Goal: Task Accomplishment & Management: Complete application form

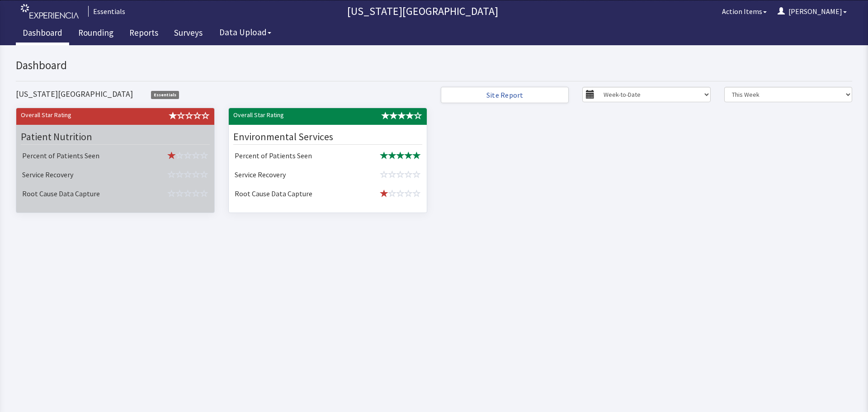
click at [103, 145] on div "Patient Nutrition" at bounding box center [115, 137] width 193 height 20
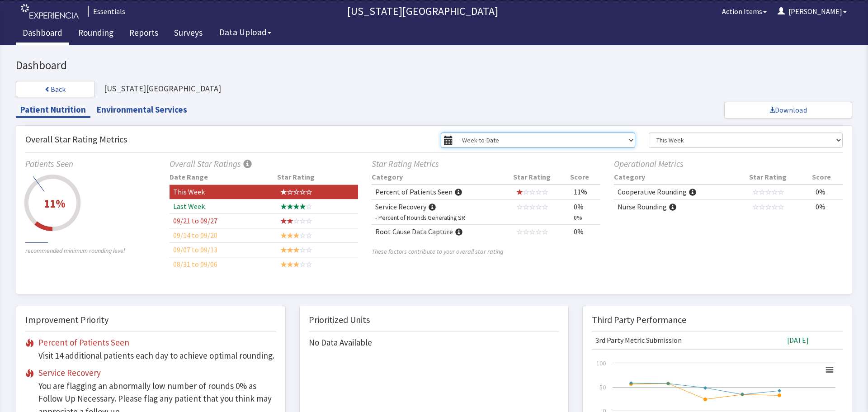
click at [499, 140] on select "Week-to-Date Month-to-Date Year-to-Date Custom Date Range" at bounding box center [538, 139] width 194 height 15
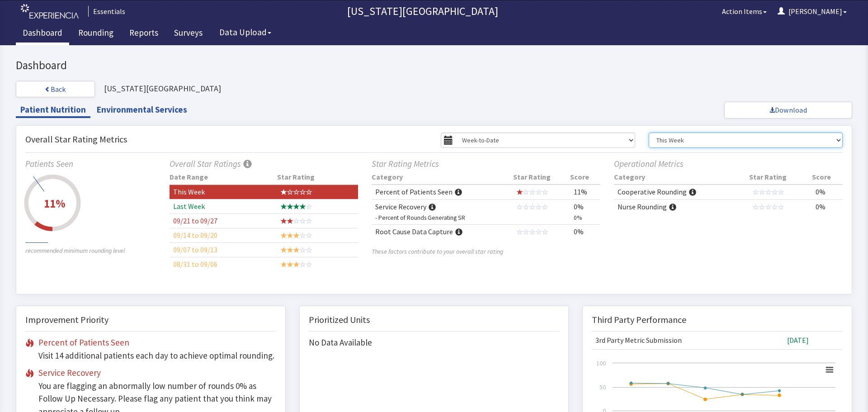
click at [699, 141] on select "This Week Last Week 09/21 to 09/27 09/14 to 09/20 09/07 to 09/13 08/31 to 09/06" at bounding box center [745, 139] width 194 height 15
select select "1"
click at [648, 132] on select "This Week Last Week 09/21 to 09/27 09/14 to 09/20 09/07 to 09/13 08/31 to 09/06" at bounding box center [745, 139] width 194 height 15
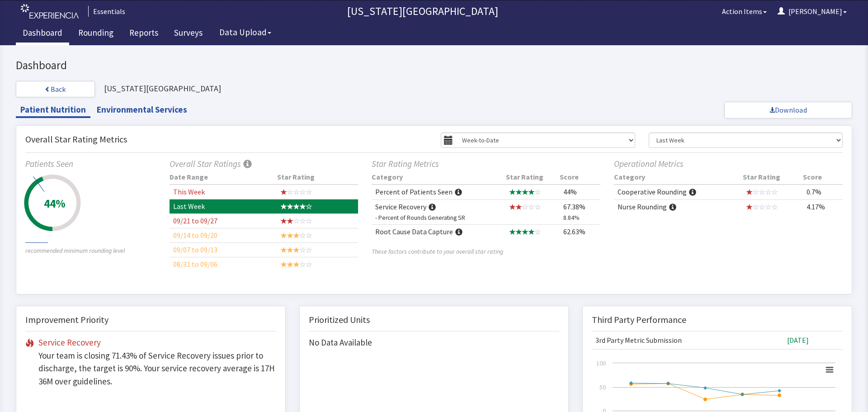
click at [430, 210] on span at bounding box center [431, 207] width 7 height 7
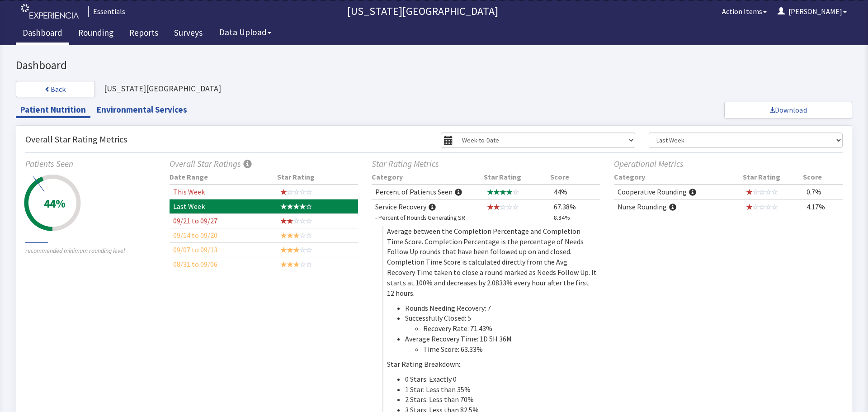
click at [430, 207] on span at bounding box center [431, 207] width 7 height 7
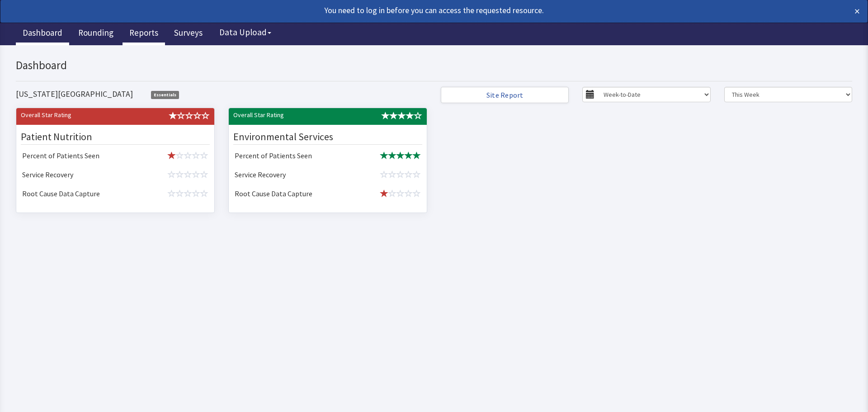
click at [151, 27] on link "Reports" at bounding box center [143, 34] width 42 height 23
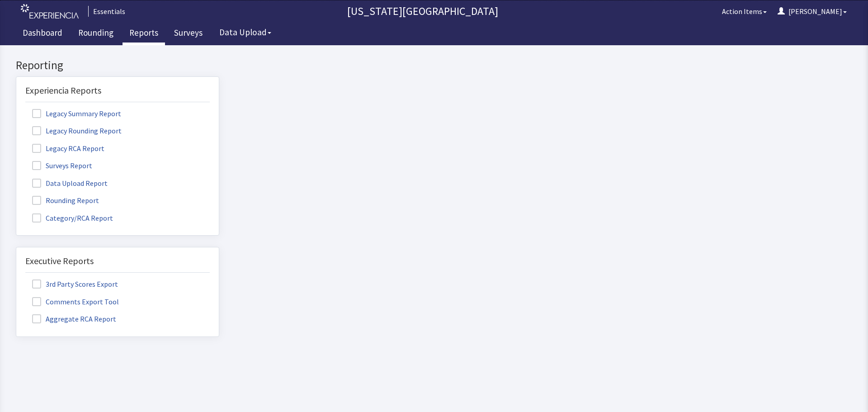
click at [38, 165] on span at bounding box center [36, 165] width 9 height 9
click at [16, 160] on input "Surveys Report" at bounding box center [16, 160] width 0 height 0
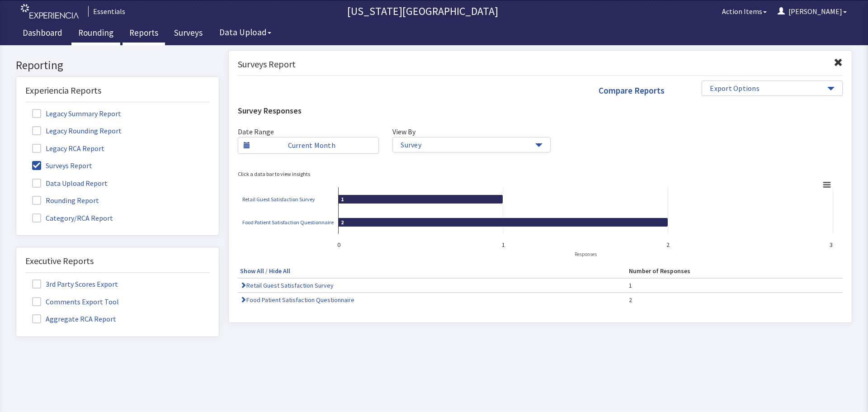
click at [107, 42] on link "Rounding" at bounding box center [95, 34] width 49 height 23
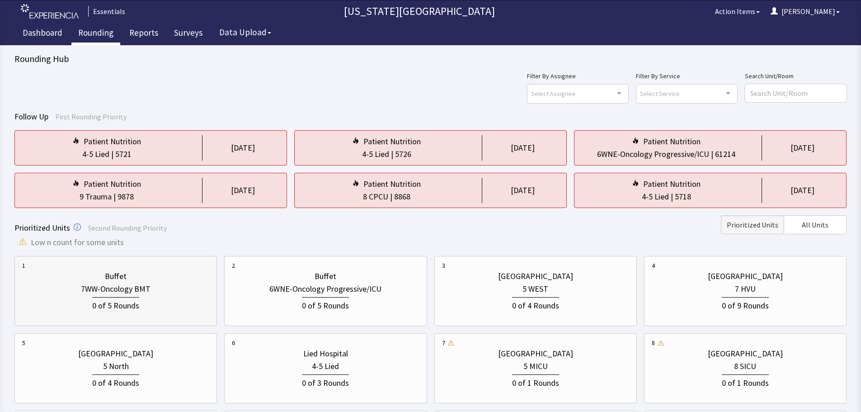
click at [141, 273] on div "Buffet" at bounding box center [115, 276] width 187 height 13
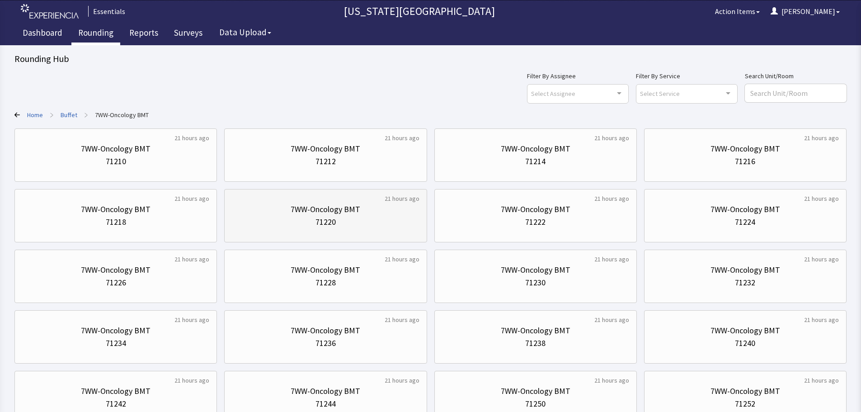
click at [379, 192] on div "21 hours ago 7WW-Oncology BMT 71220" at bounding box center [325, 215] width 202 height 53
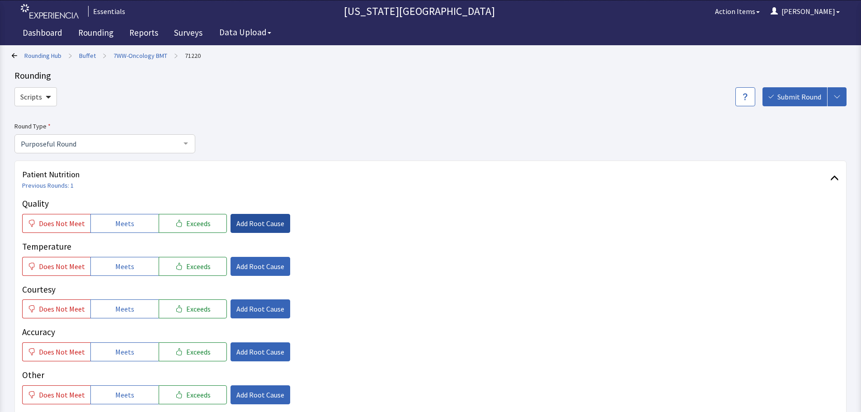
click at [258, 226] on span "Add Root Cause" at bounding box center [260, 223] width 48 height 11
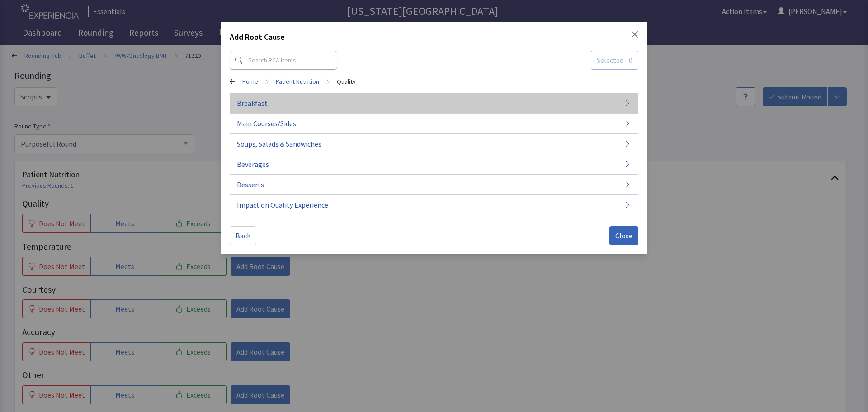
click at [368, 107] on button "Breakfast" at bounding box center [434, 103] width 409 height 20
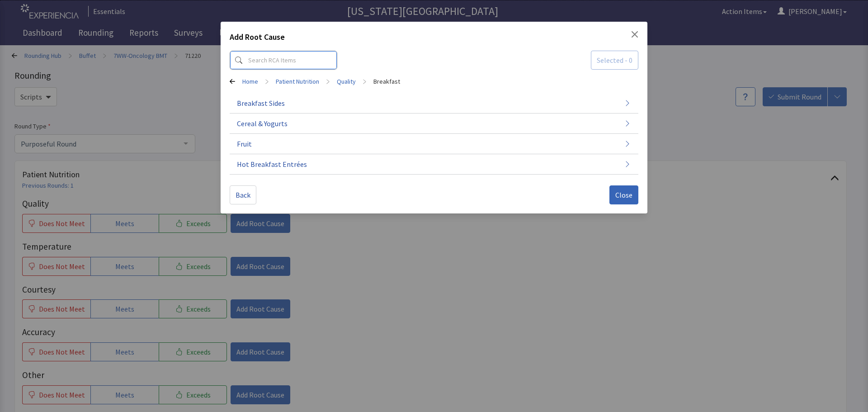
click at [268, 53] on input at bounding box center [284, 60] width 108 height 19
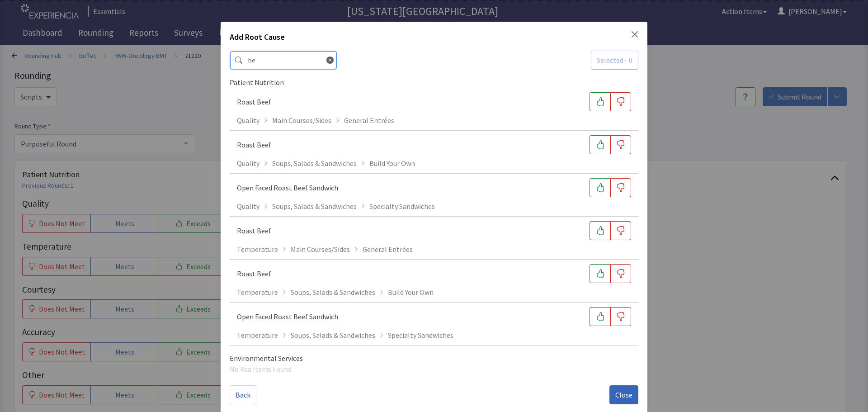
type input "b"
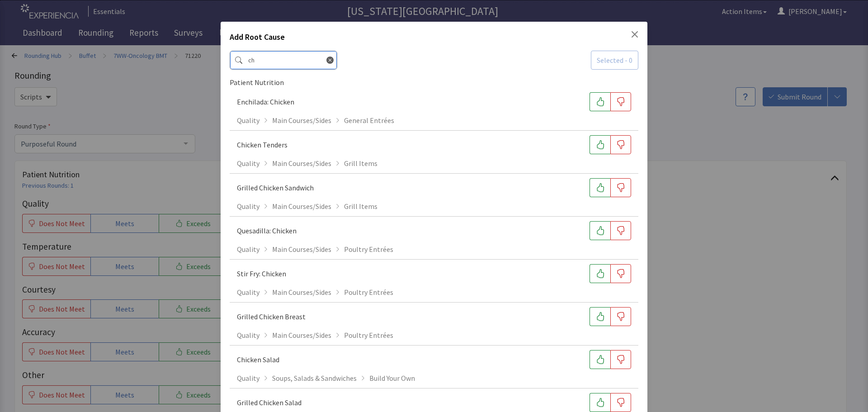
type input "c"
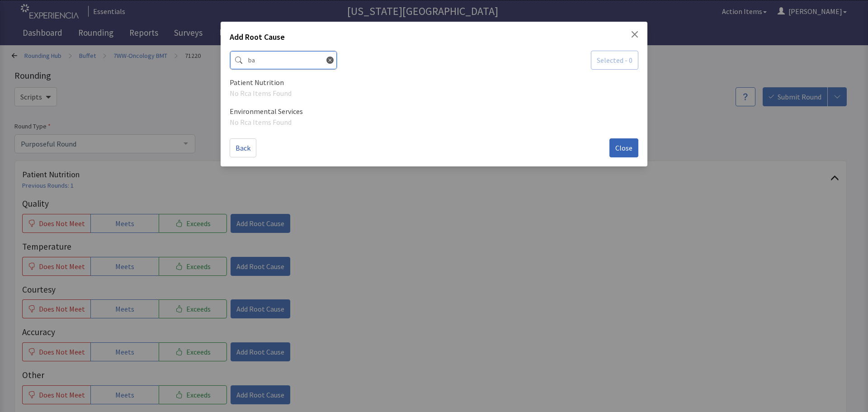
type input "b"
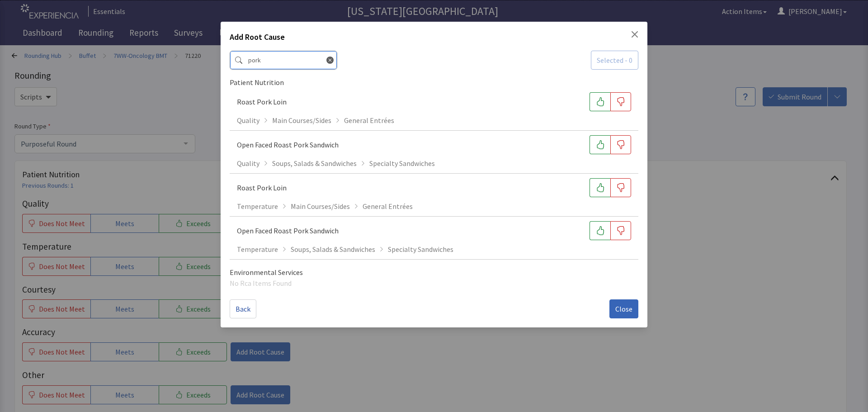
type input "pork"
click at [636, 34] on icon "Close" at bounding box center [634, 34] width 7 height 7
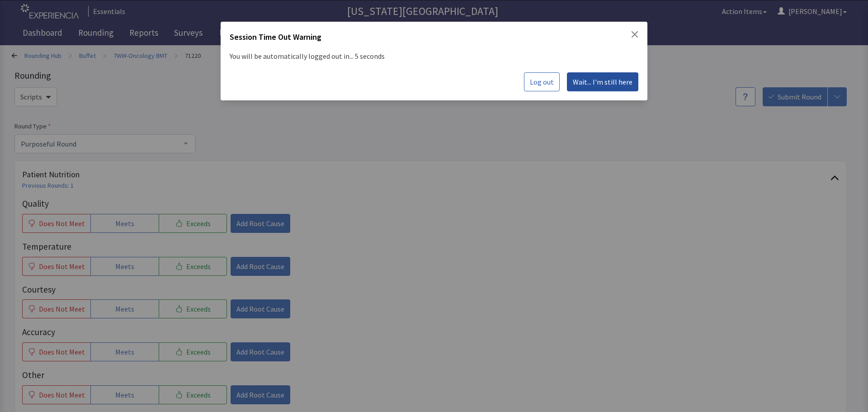
click at [601, 78] on span "Wait... I'm still here" at bounding box center [603, 81] width 60 height 11
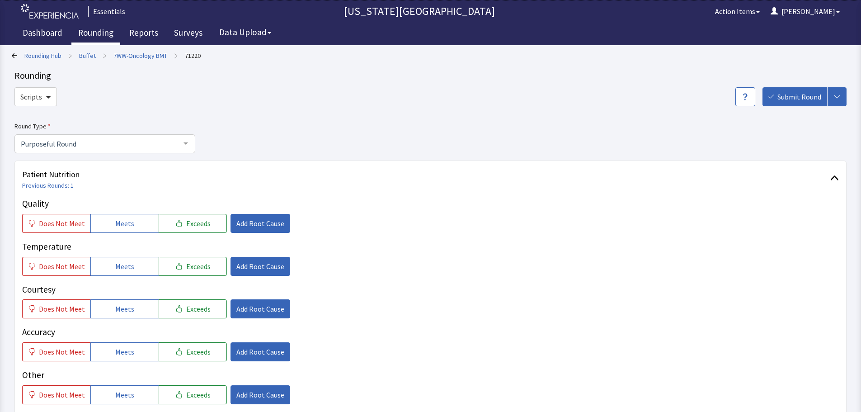
click at [106, 33] on link "Rounding" at bounding box center [95, 34] width 49 height 23
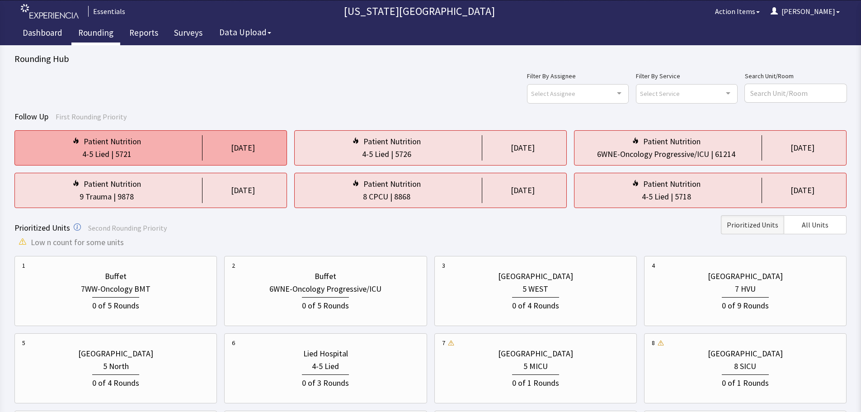
click at [175, 146] on div "Patient Nutrition" at bounding box center [106, 141] width 169 height 13
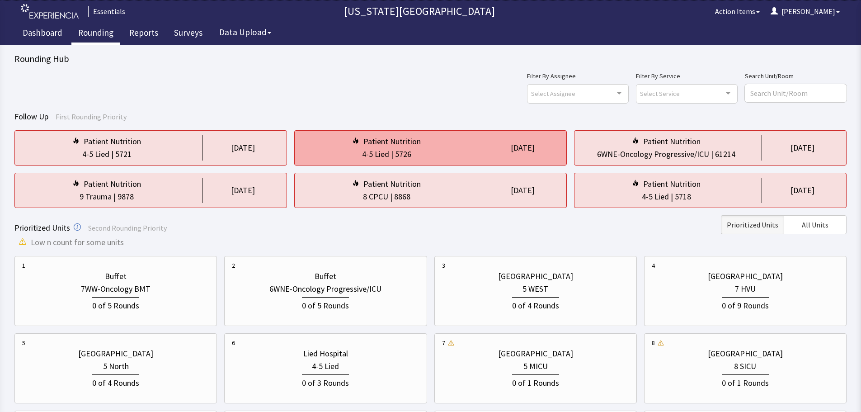
click at [417, 157] on div "4-5 Lied | 5726" at bounding box center [386, 154] width 169 height 13
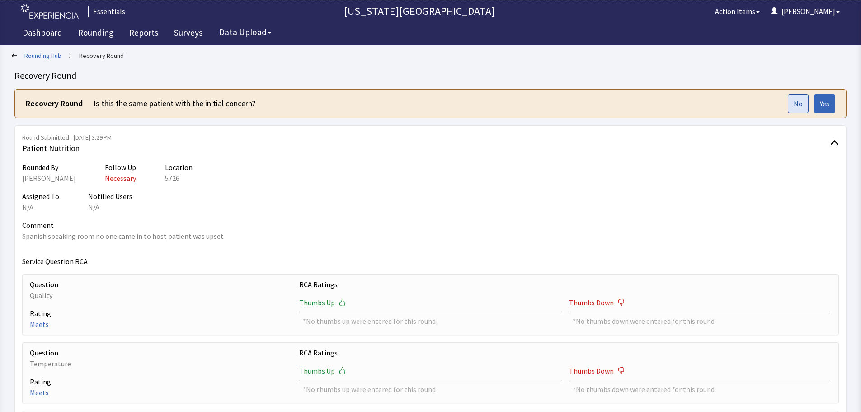
click at [792, 105] on button "No" at bounding box center [798, 103] width 21 height 19
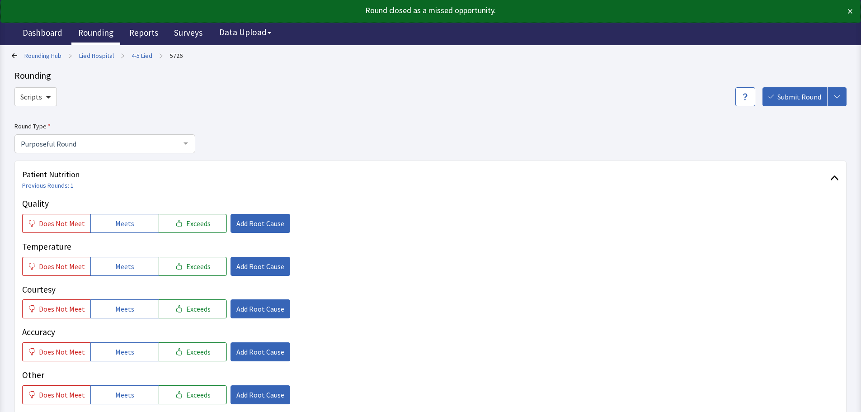
click at [102, 33] on link "Rounding" at bounding box center [95, 34] width 49 height 23
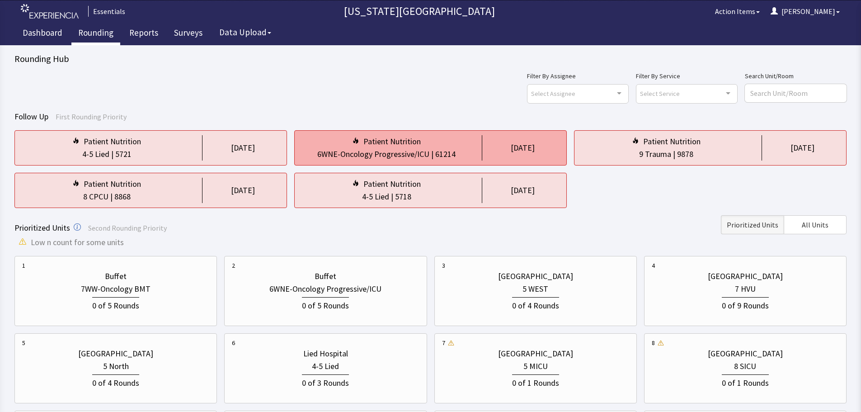
click at [481, 162] on div "Patient Nutrition 6WNE-Oncology Progressive/ICU | 61214 3 days ago" at bounding box center [430, 147] width 272 height 35
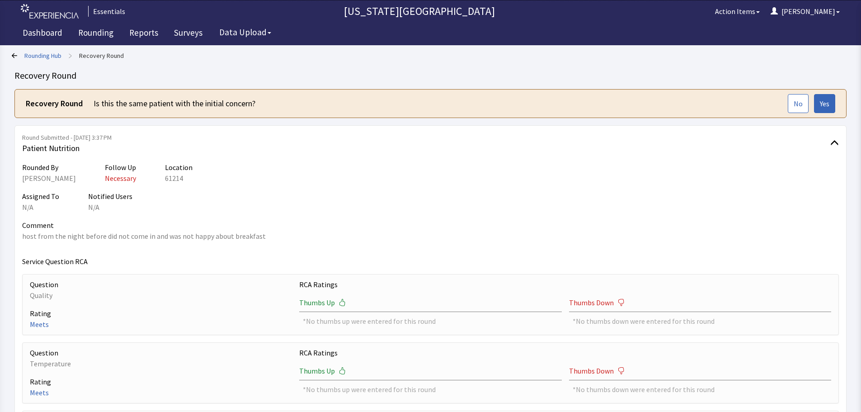
drag, startPoint x: 158, startPoint y: 188, endPoint x: 157, endPoint y: 177, distance: 10.9
click at [158, 188] on div "Rounded By [PERSON_NAME] Follow Up Necessary Location 61214 Assigned To N/A Not…" at bounding box center [430, 385] width 817 height 446
click at [794, 101] on span "No" at bounding box center [798, 103] width 9 height 11
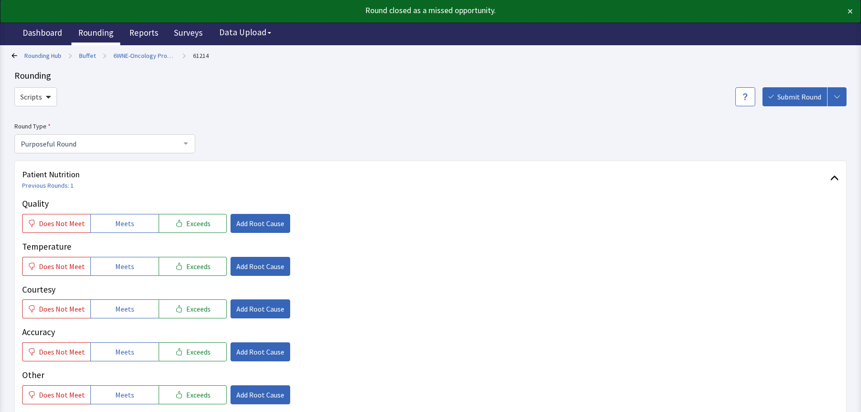
drag, startPoint x: 0, startPoint y: 0, endPoint x: 103, endPoint y: 35, distance: 108.3
click at [103, 35] on link "Rounding" at bounding box center [95, 34] width 49 height 23
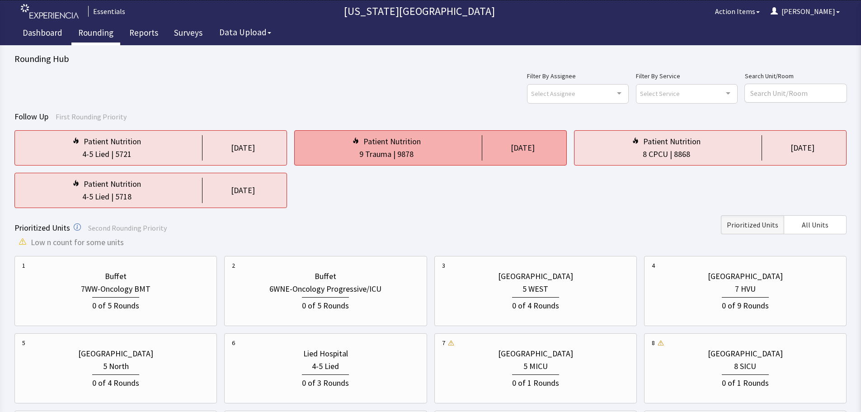
click at [462, 142] on div "Patient Nutrition" at bounding box center [386, 141] width 169 height 13
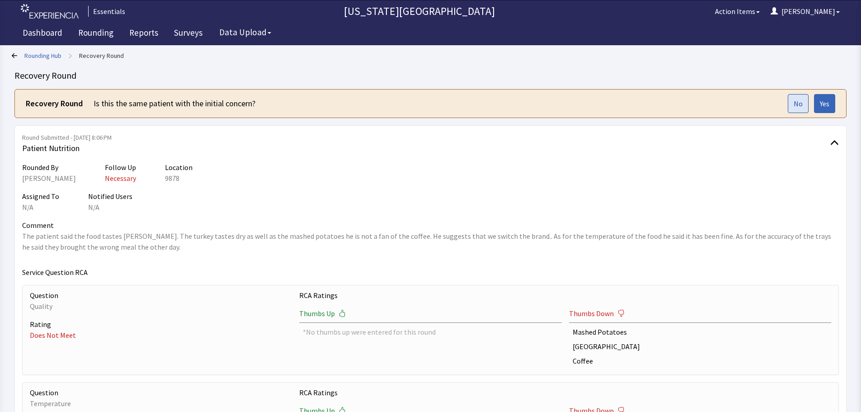
click at [790, 100] on button "No" at bounding box center [798, 103] width 21 height 19
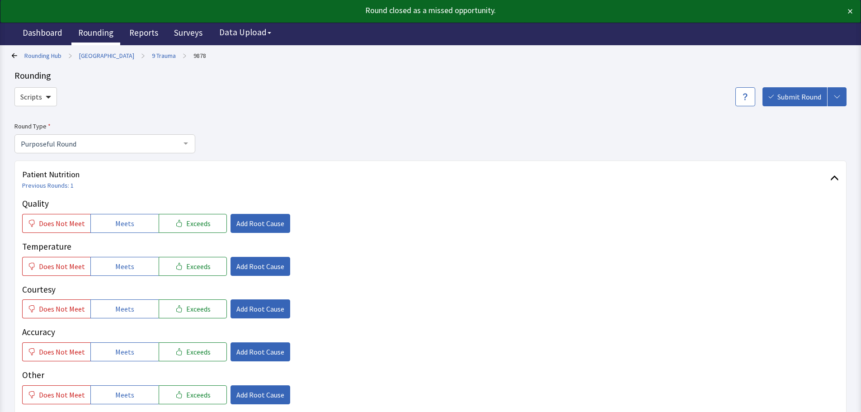
click at [85, 36] on link "Rounding" at bounding box center [95, 34] width 49 height 23
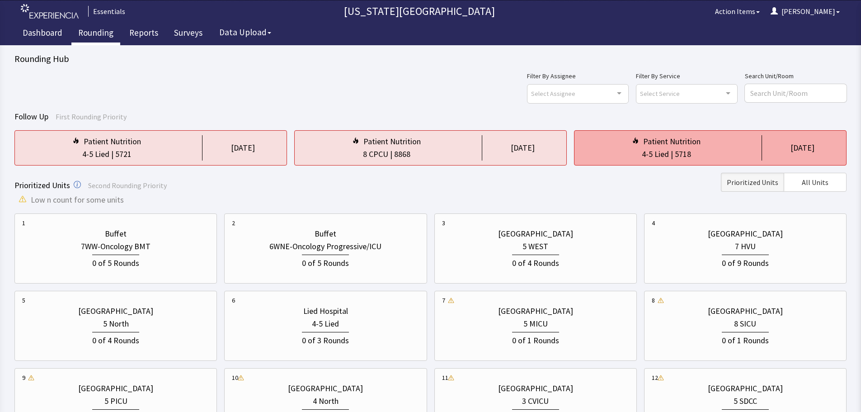
click at [704, 152] on div "4-5 Lied | 5718" at bounding box center [666, 154] width 169 height 13
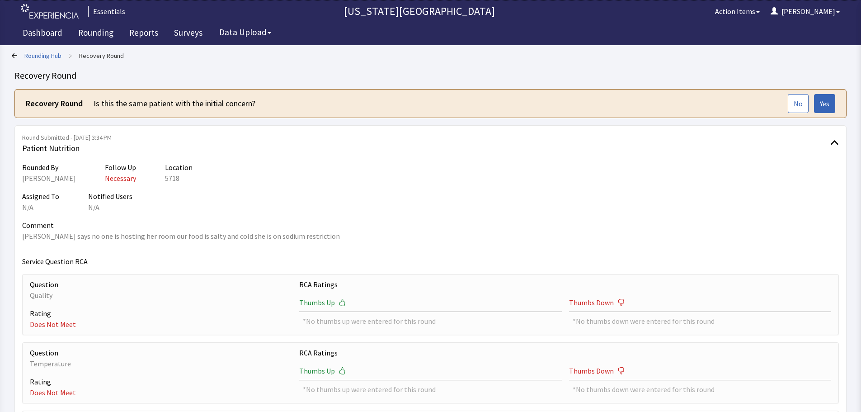
drag, startPoint x: 185, startPoint y: 280, endPoint x: 206, endPoint y: 291, distance: 23.7
click at [185, 280] on p "Question" at bounding box center [161, 284] width 262 height 11
click at [91, 33] on link "Rounding" at bounding box center [95, 34] width 49 height 23
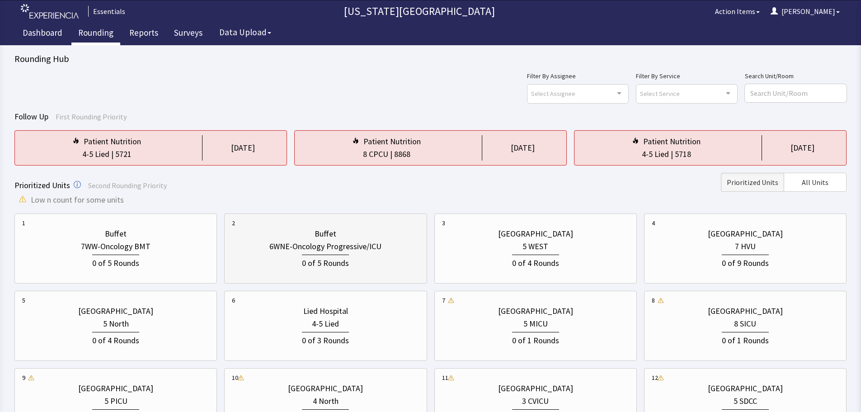
click at [307, 261] on div "0 of 5 Rounds" at bounding box center [325, 261] width 47 height 15
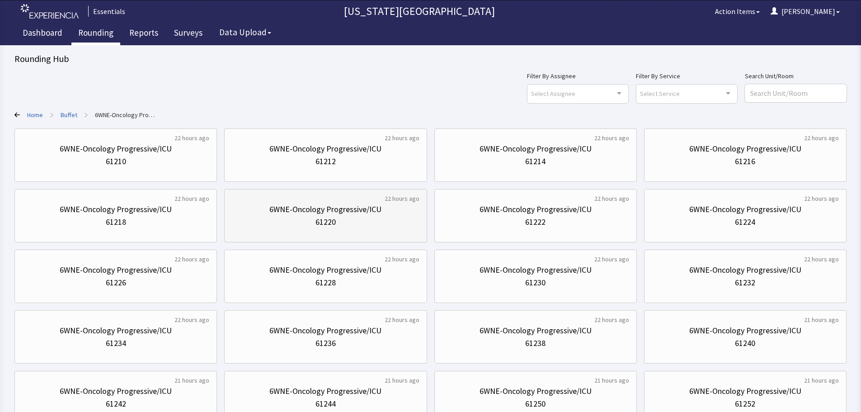
click at [338, 231] on div "6WNE-Oncology Progressive/ICU 61220" at bounding box center [325, 215] width 187 height 43
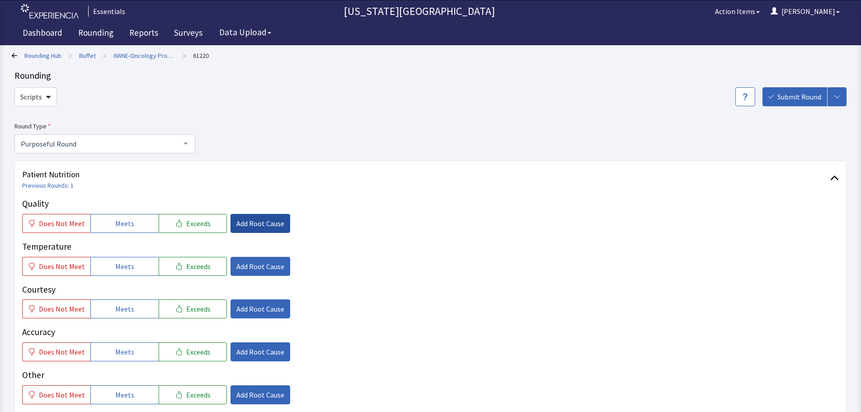
click at [254, 221] on span "Add Root Cause" at bounding box center [260, 223] width 48 height 11
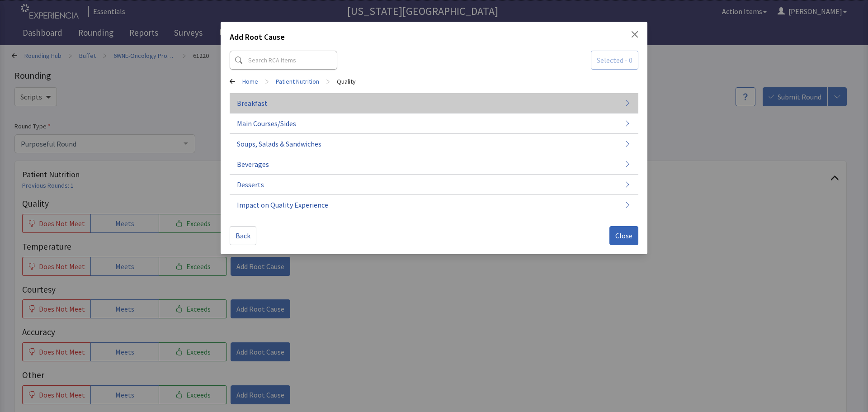
click at [264, 106] on span "Breakfast" at bounding box center [252, 103] width 31 height 11
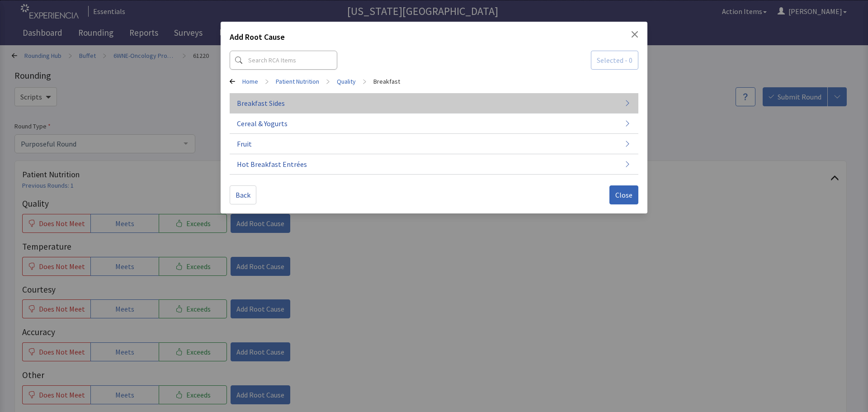
click at [293, 104] on button "Breakfast Sides" at bounding box center [434, 103] width 409 height 20
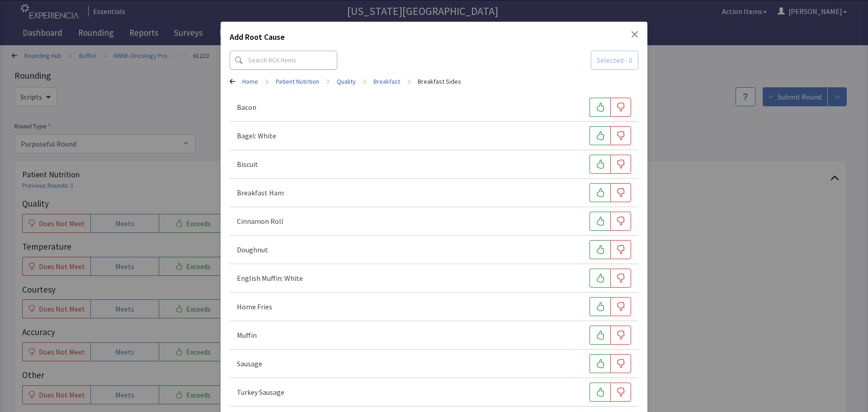
click at [631, 33] on icon "Close" at bounding box center [634, 34] width 7 height 7
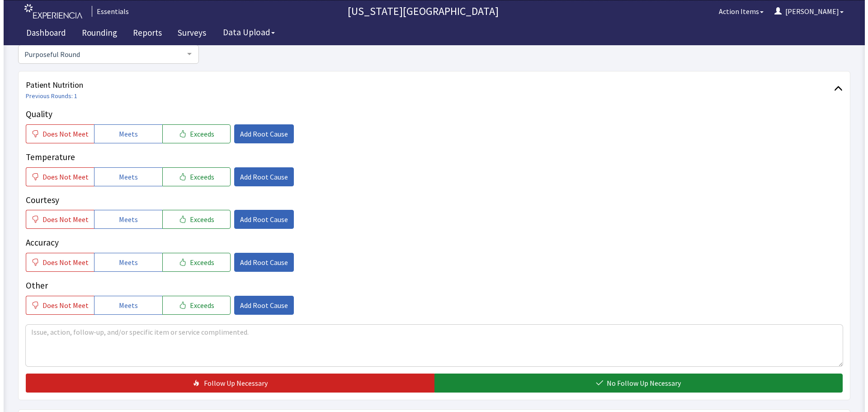
scroll to position [90, 0]
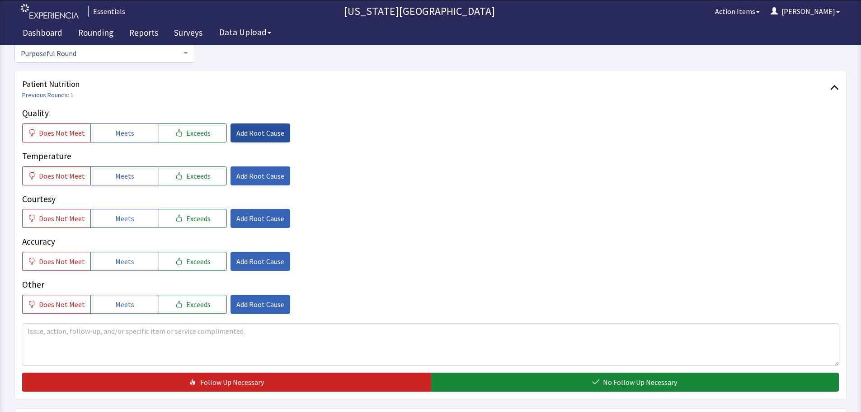
click at [247, 136] on span "Add Root Cause" at bounding box center [260, 132] width 48 height 11
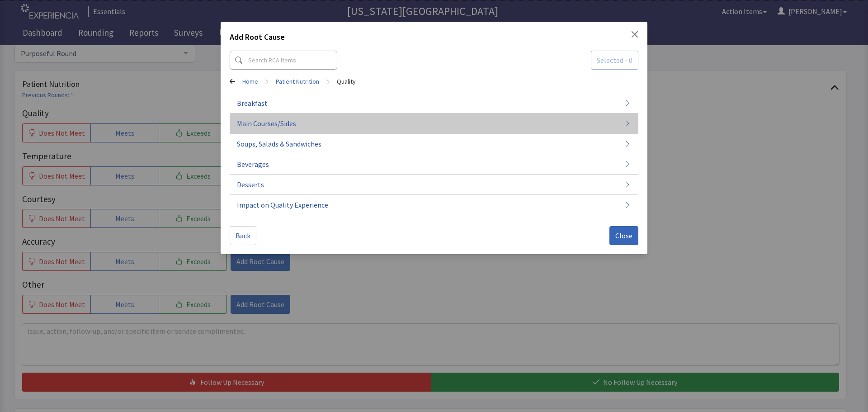
click at [346, 117] on button "Main Courses/Sides" at bounding box center [434, 123] width 409 height 20
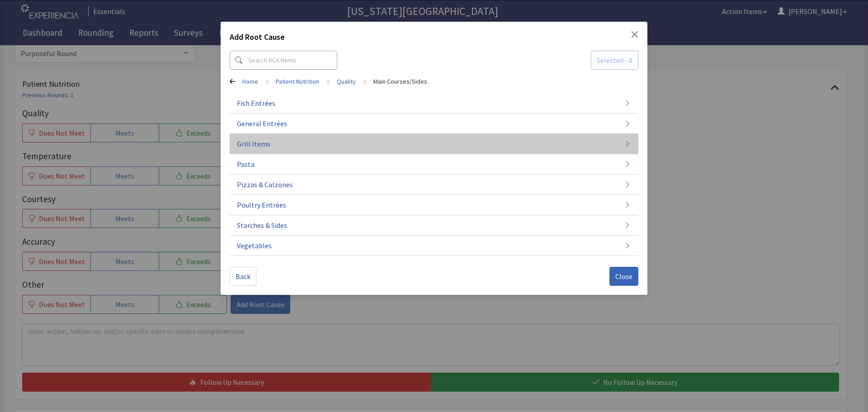
click at [293, 139] on button "Grill Items" at bounding box center [434, 144] width 409 height 20
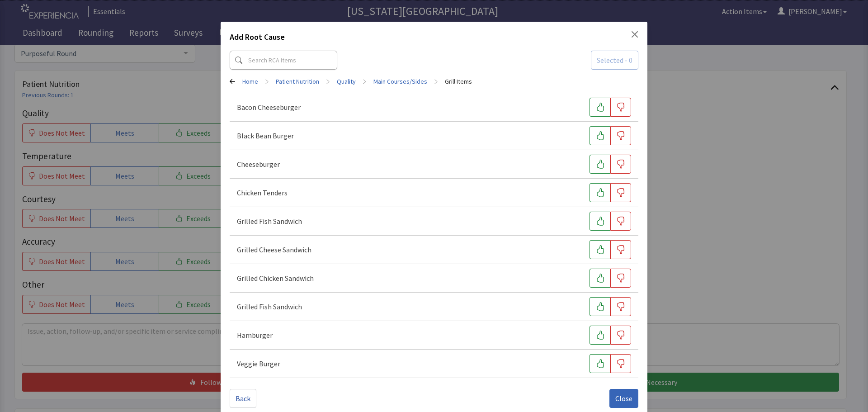
click at [226, 80] on div "Add Root Cause Selected - 0 Home > Patient Nutrition > Quality > Main Courses/S…" at bounding box center [434, 219] width 427 height 395
click at [308, 81] on link "Patient Nutrition" at bounding box center [297, 81] width 43 height 9
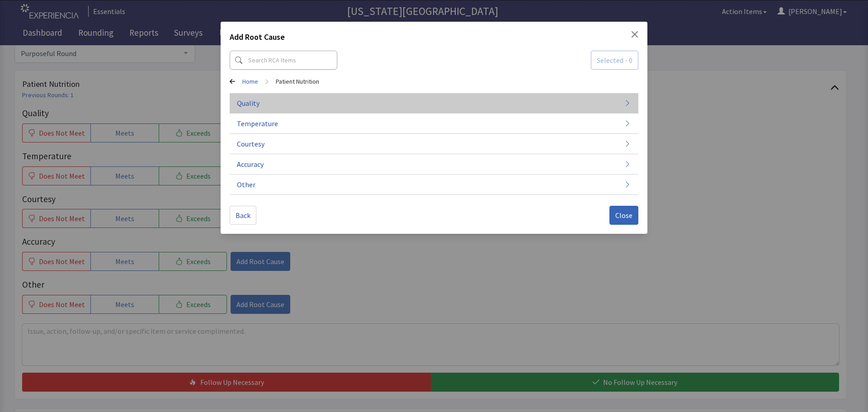
click at [286, 102] on button "Quality" at bounding box center [434, 103] width 409 height 20
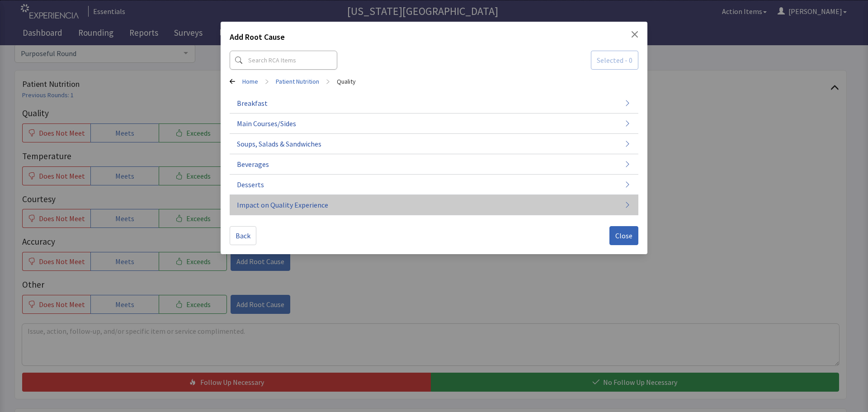
click at [385, 198] on button "Impact on Quality Experience" at bounding box center [434, 205] width 409 height 20
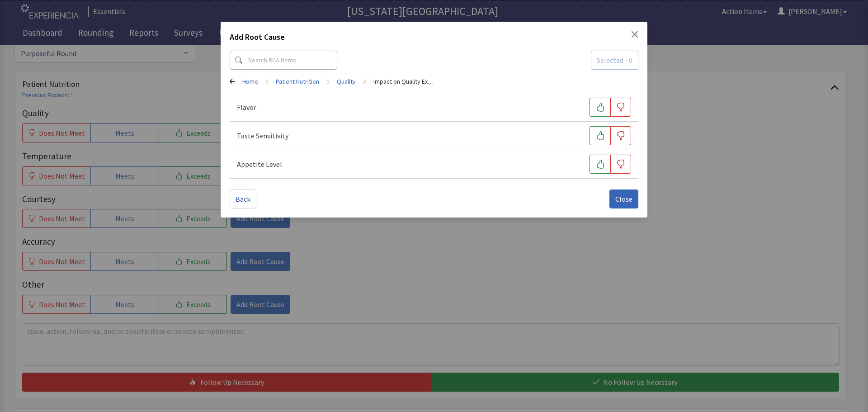
click at [359, 82] on div "Home > Patient Nutrition > Quality > Impact on Quality Experience" at bounding box center [434, 81] width 409 height 9
click at [354, 82] on link "Quality" at bounding box center [346, 81] width 19 height 9
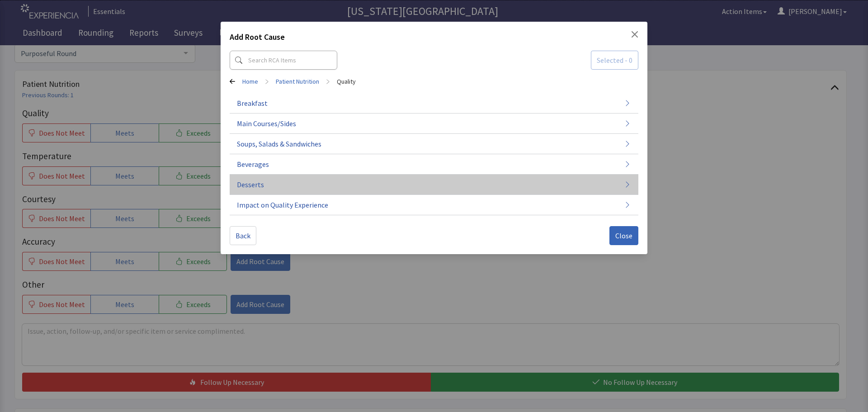
click at [346, 188] on button "Desserts" at bounding box center [434, 184] width 409 height 20
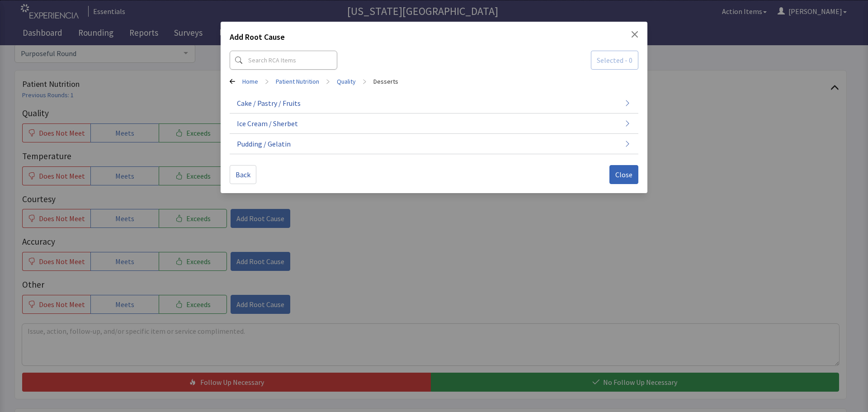
click at [355, 80] on link "Quality" at bounding box center [346, 81] width 19 height 9
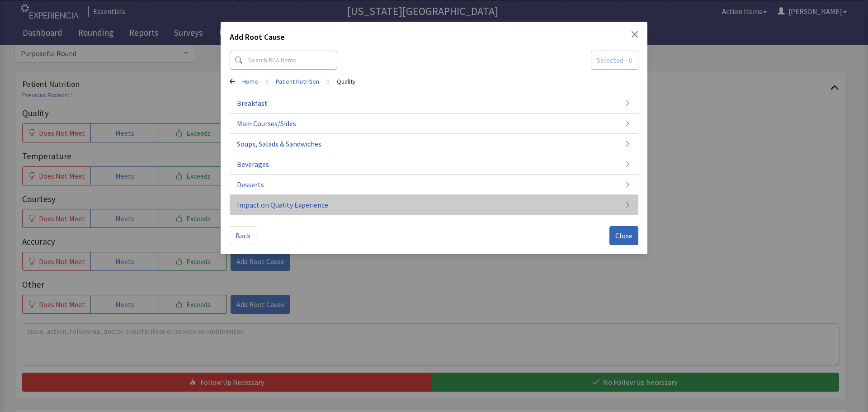
click at [364, 208] on button "Impact on Quality Experience" at bounding box center [434, 205] width 409 height 20
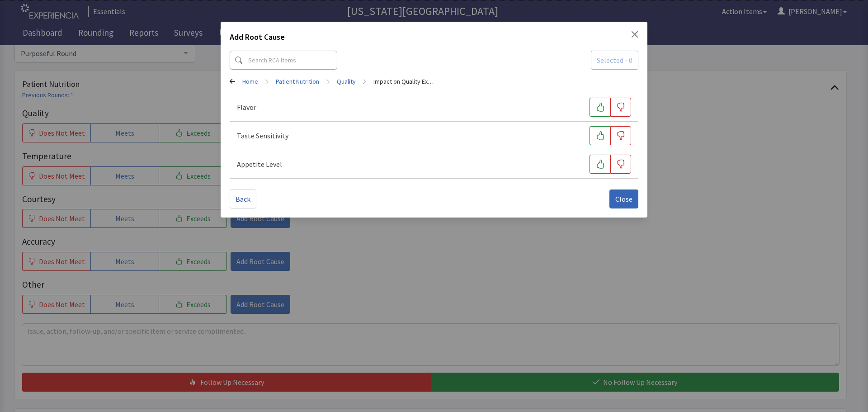
click at [261, 81] on div "Home > Patient Nutrition > Quality > Impact on Quality Experience" at bounding box center [434, 81] width 409 height 9
click at [257, 81] on link "Home" at bounding box center [250, 81] width 16 height 9
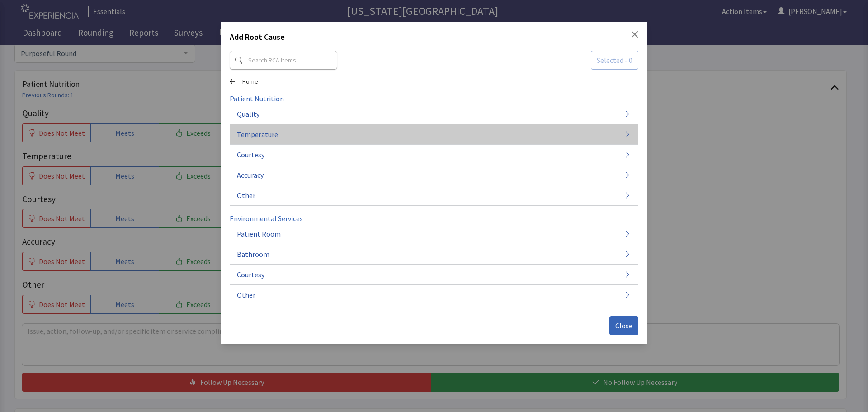
click at [284, 130] on button "Temperature" at bounding box center [434, 134] width 409 height 20
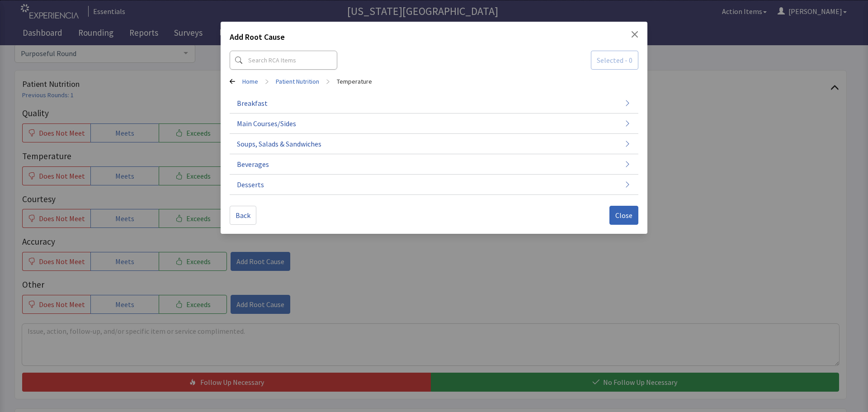
click at [303, 82] on link "Patient Nutrition" at bounding box center [297, 81] width 43 height 9
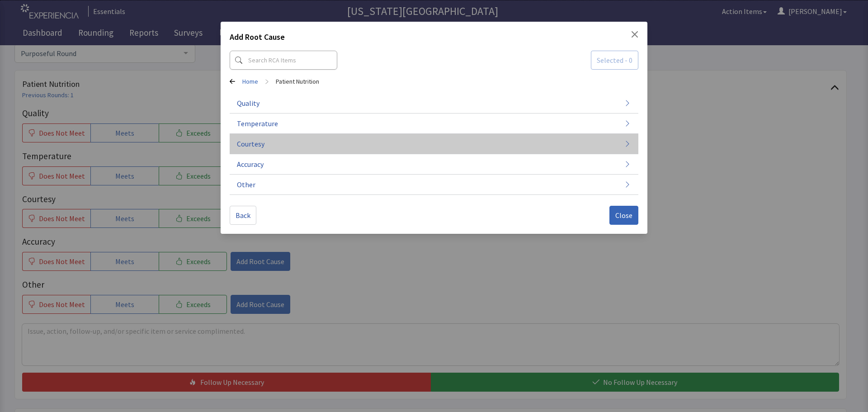
click at [311, 150] on button "Courtesy" at bounding box center [434, 144] width 409 height 20
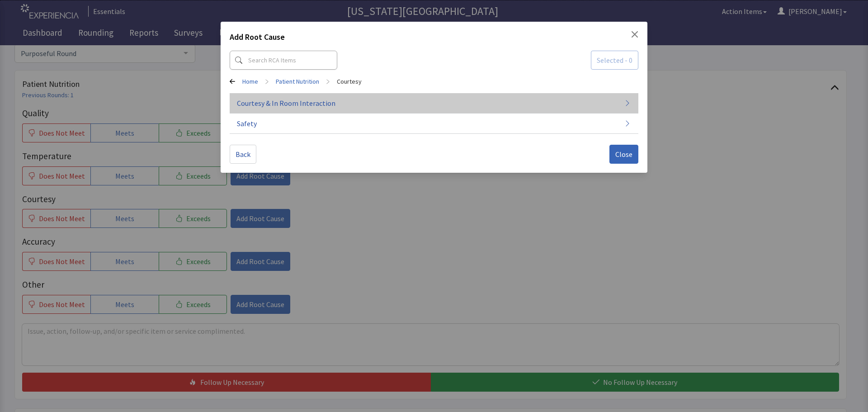
click at [268, 108] on span "Courtesy & In Room Interaction" at bounding box center [286, 103] width 99 height 11
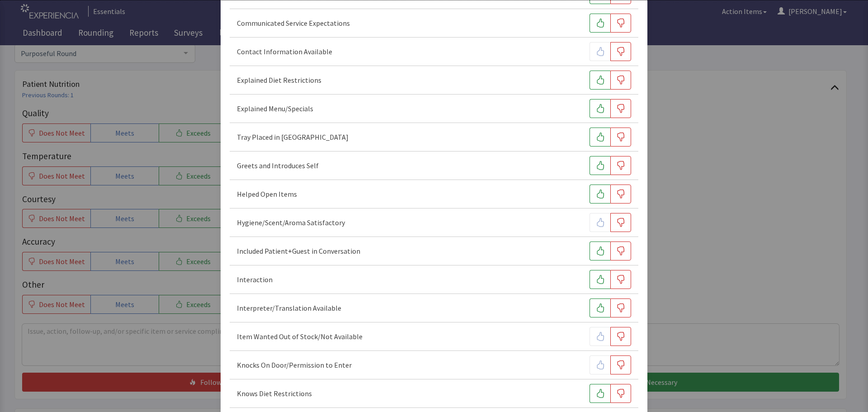
scroll to position [0, 0]
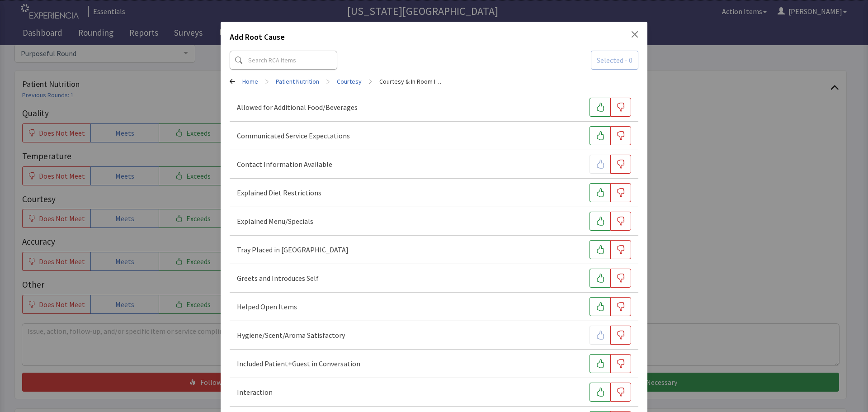
click at [351, 84] on link "Courtesy" at bounding box center [349, 81] width 25 height 9
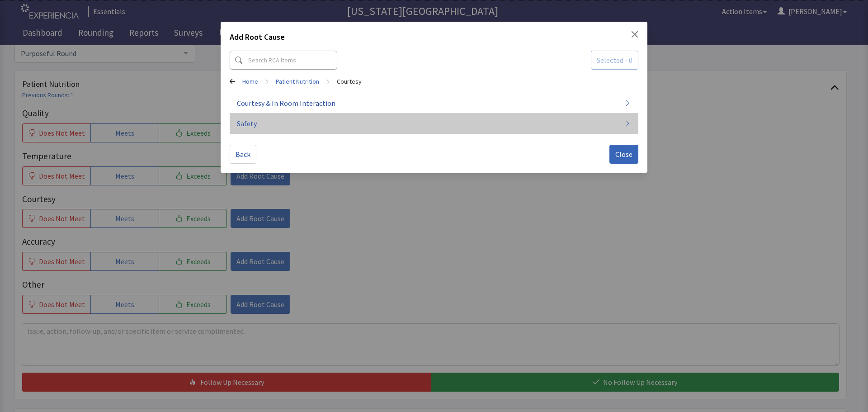
click at [237, 126] on span "Safety" at bounding box center [247, 123] width 20 height 11
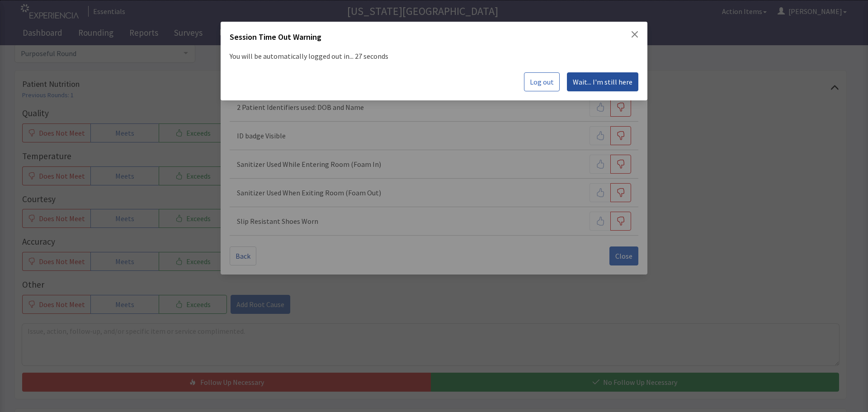
click at [601, 87] on button "Wait... I'm still here" at bounding box center [602, 81] width 71 height 19
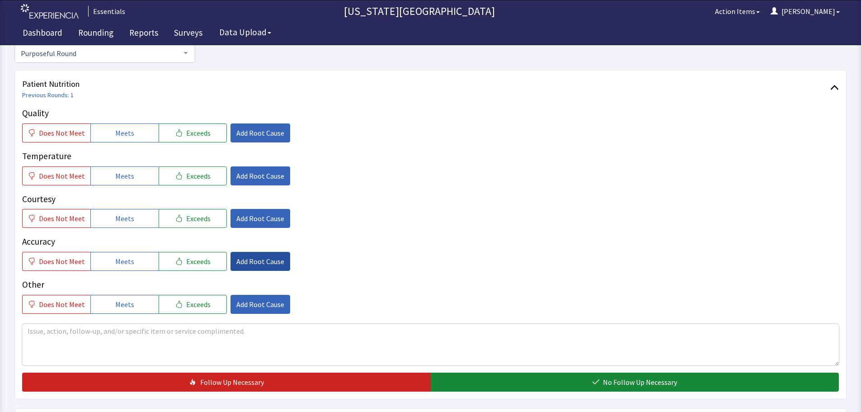
click at [261, 263] on span "Add Root Cause" at bounding box center [260, 261] width 48 height 11
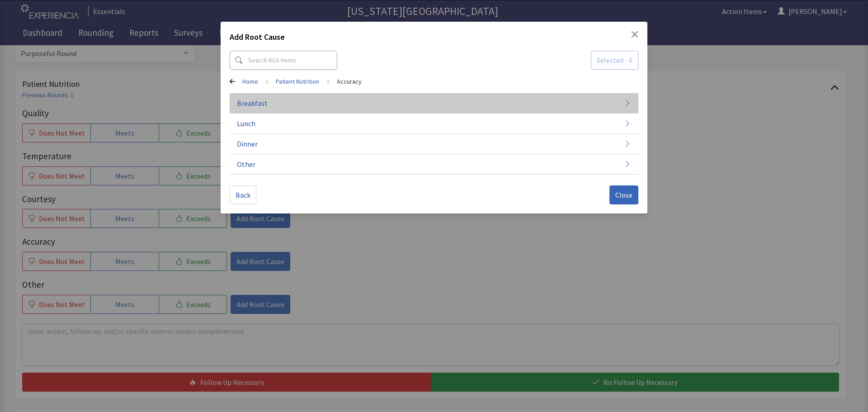
click at [436, 105] on button "Breakfast" at bounding box center [434, 103] width 409 height 20
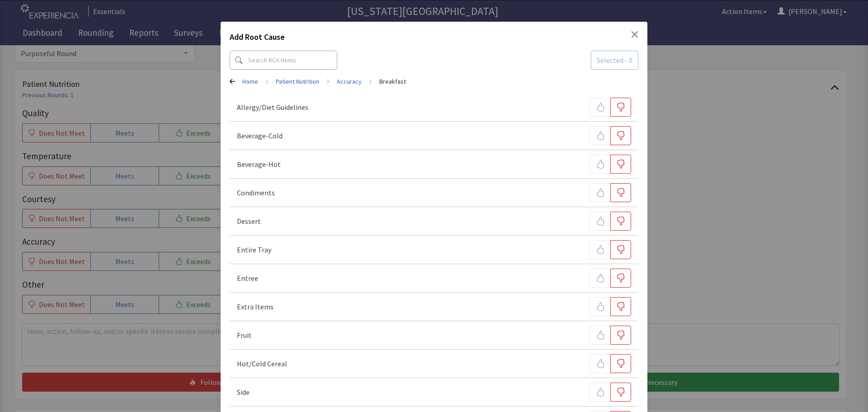
click at [349, 80] on link "Accuracy" at bounding box center [349, 81] width 25 height 9
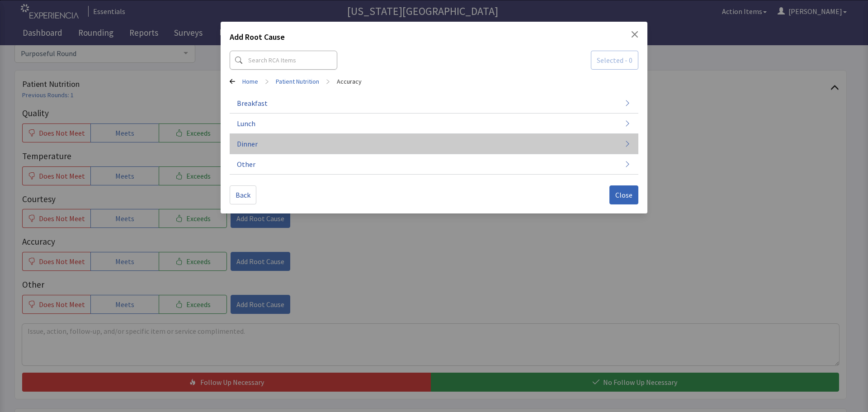
click at [305, 152] on button "Dinner" at bounding box center [434, 144] width 409 height 20
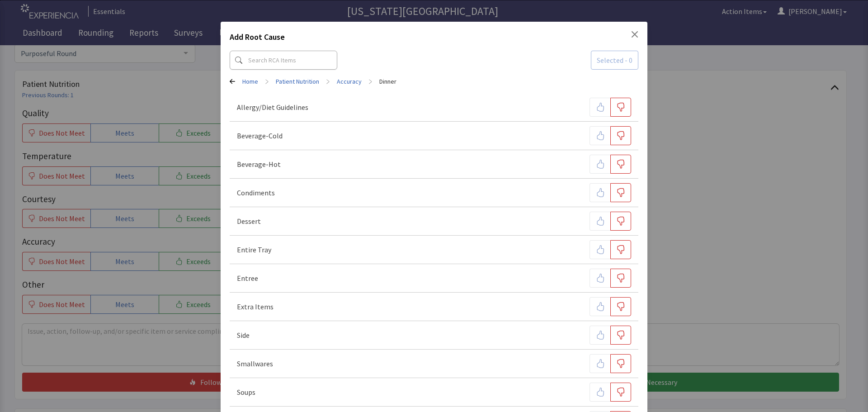
click at [354, 83] on link "Accuracy" at bounding box center [349, 81] width 25 height 9
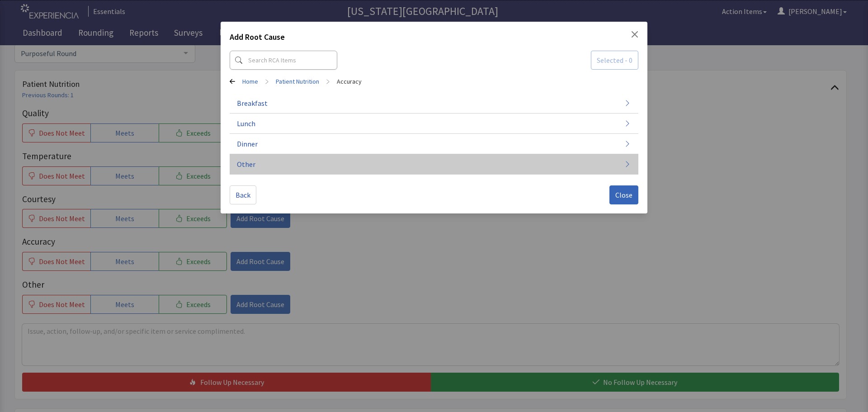
click at [292, 168] on button "Other" at bounding box center [434, 164] width 409 height 20
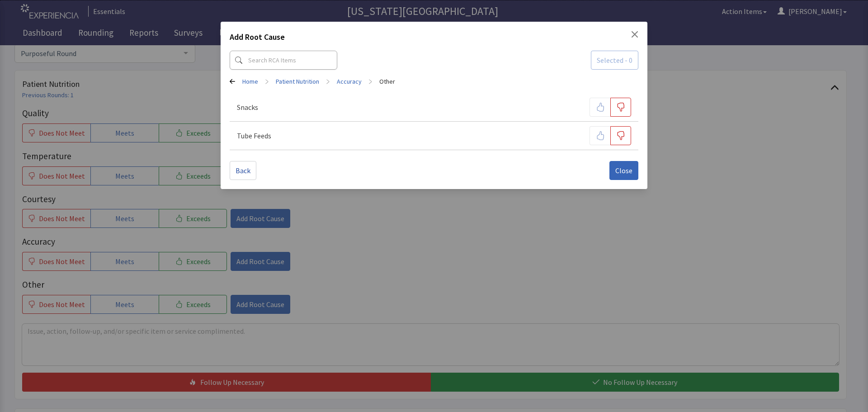
click at [345, 77] on link "Accuracy" at bounding box center [349, 81] width 25 height 9
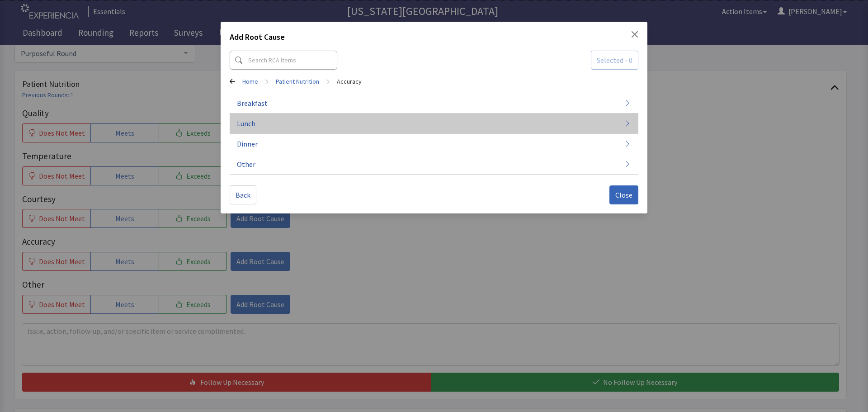
click at [326, 123] on button "Lunch" at bounding box center [434, 123] width 409 height 20
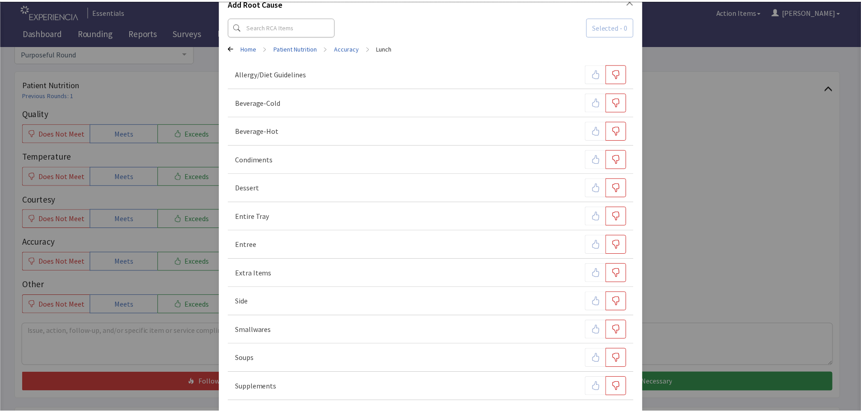
scroll to position [69, 0]
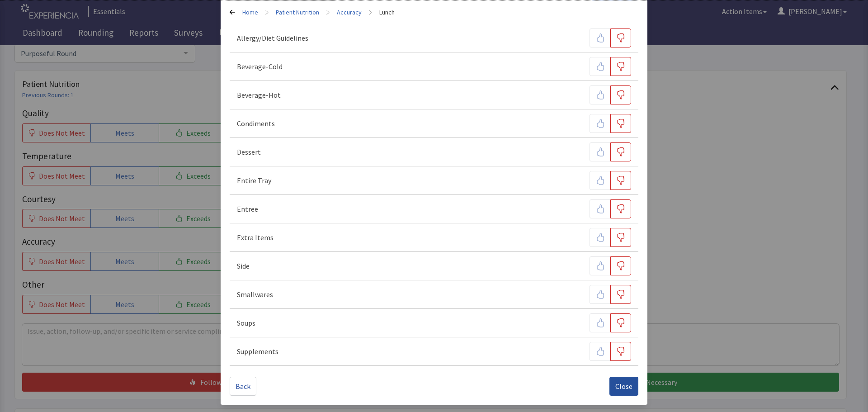
click at [616, 387] on span "Close" at bounding box center [623, 385] width 17 height 11
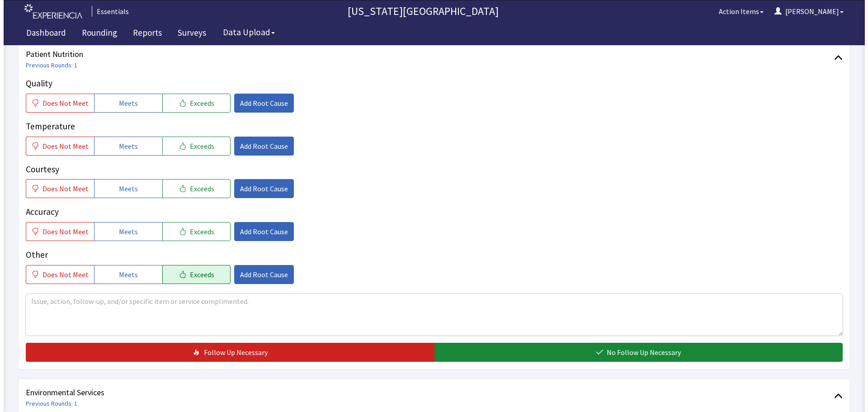
scroll to position [136, 0]
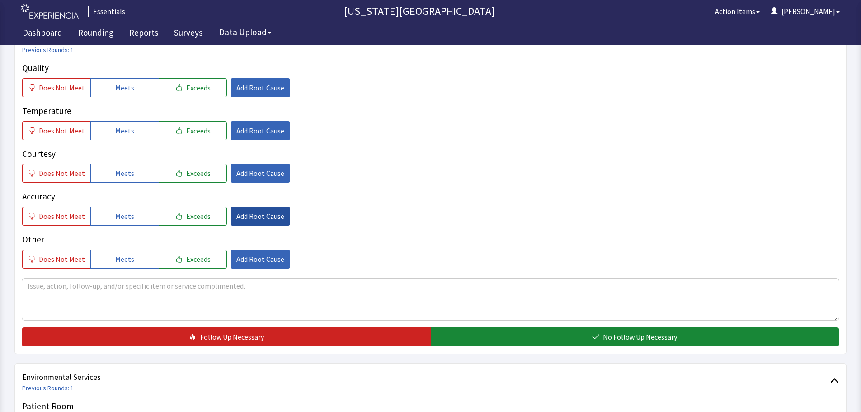
click at [261, 220] on span "Add Root Cause" at bounding box center [260, 216] width 48 height 11
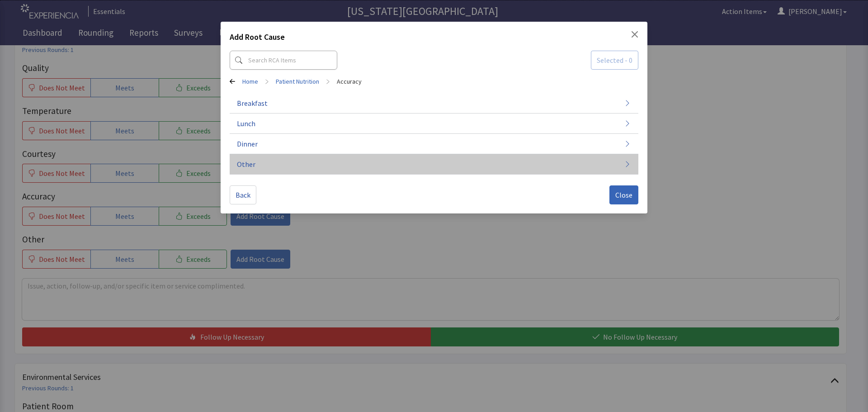
click at [310, 172] on button "Other" at bounding box center [434, 164] width 409 height 20
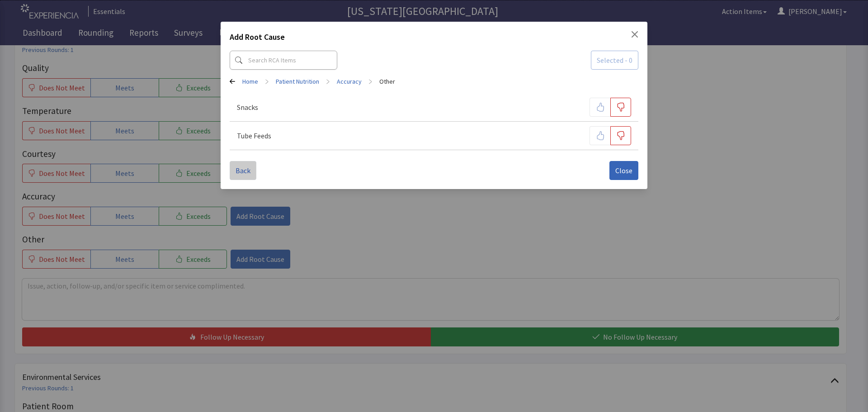
click at [242, 175] on span "Back" at bounding box center [242, 170] width 15 height 11
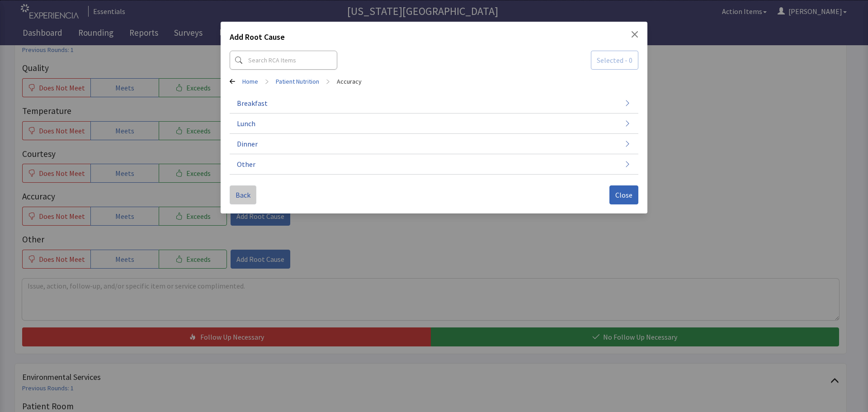
click at [240, 195] on span "Back" at bounding box center [242, 194] width 15 height 11
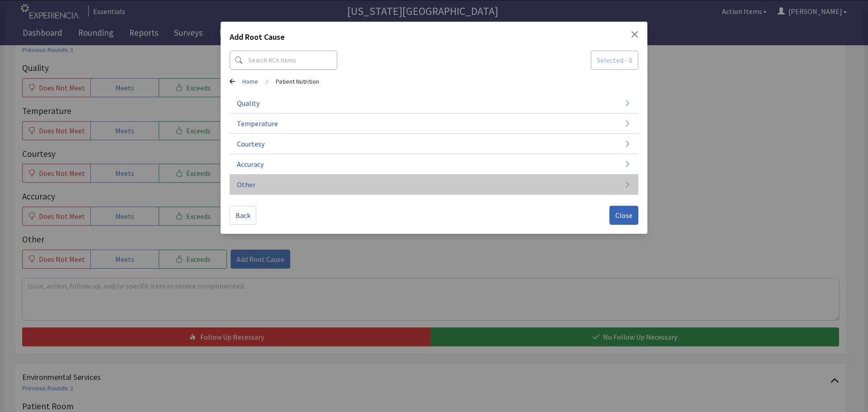
click at [275, 176] on button "Other" at bounding box center [434, 184] width 409 height 20
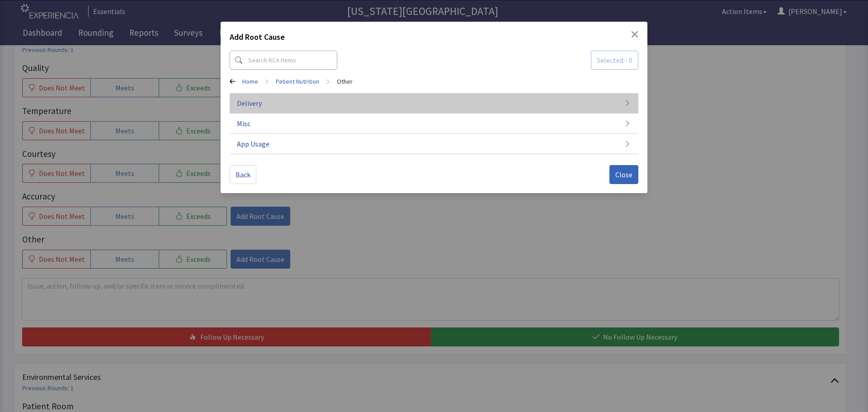
click at [336, 110] on button "Delivery" at bounding box center [434, 103] width 409 height 20
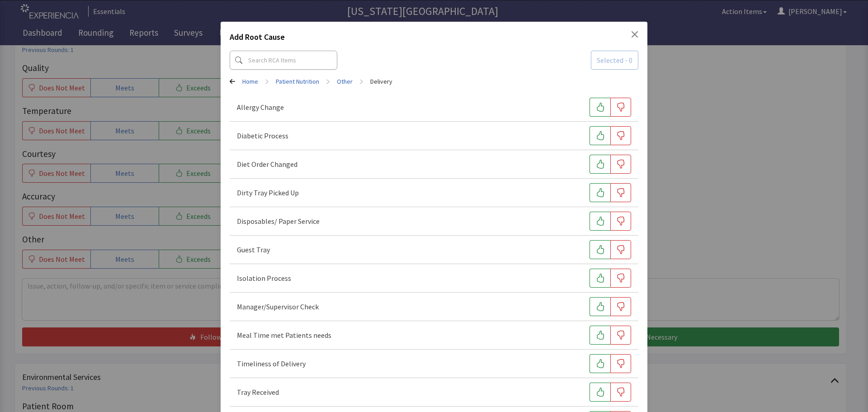
click at [337, 82] on link "Other" at bounding box center [345, 81] width 16 height 9
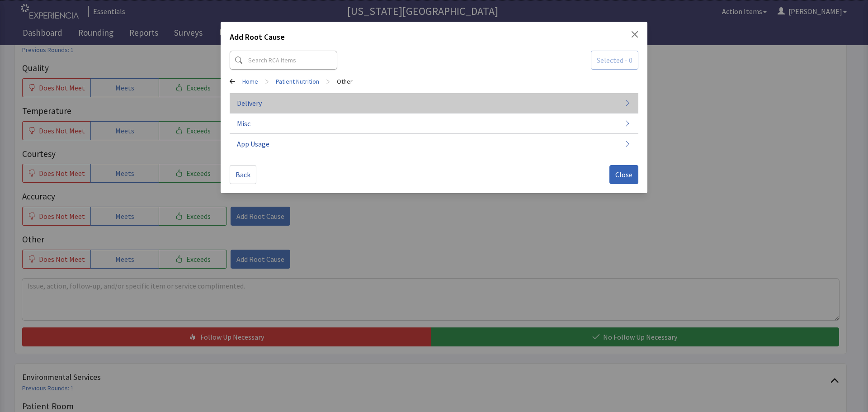
click at [342, 99] on button "Delivery" at bounding box center [434, 103] width 409 height 20
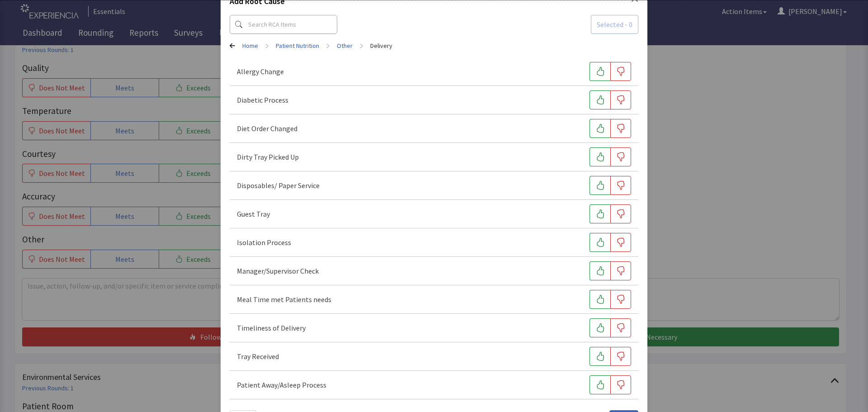
scroll to position [69, 0]
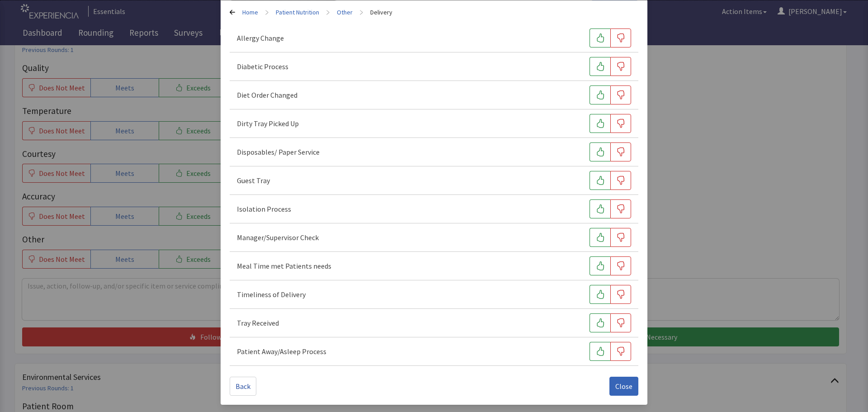
click at [345, 12] on link "Other" at bounding box center [345, 12] width 16 height 9
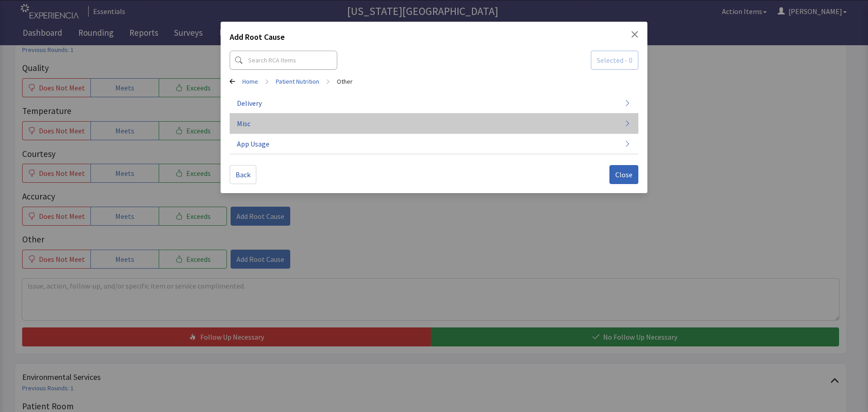
click at [288, 132] on button "Misc" at bounding box center [434, 123] width 409 height 20
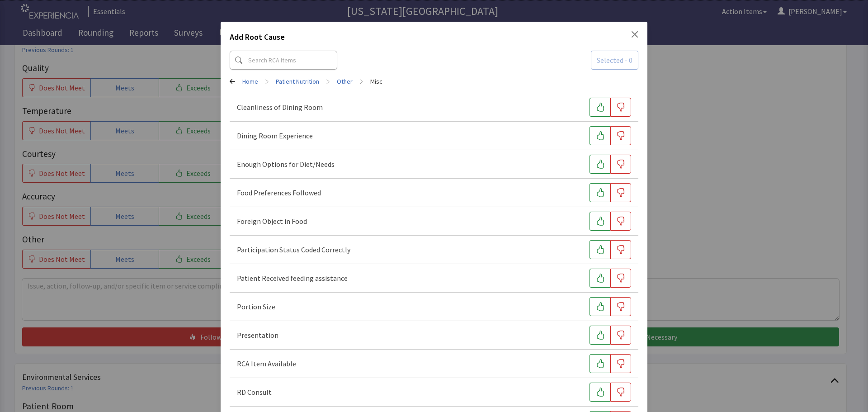
click at [336, 75] on p "Selected - 0 Home > Patient Nutrition > Other > Misc Cleanliness of Dining Room…" at bounding box center [434, 271] width 409 height 448
click at [341, 80] on link "Other" at bounding box center [345, 81] width 16 height 9
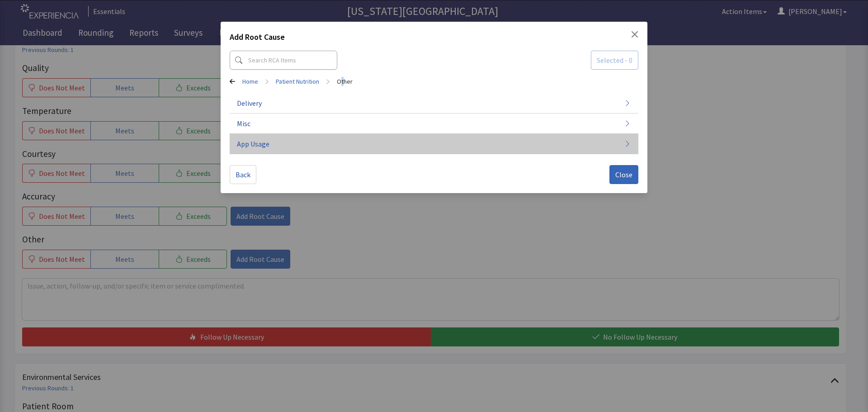
click at [293, 143] on button "App Usage" at bounding box center [434, 144] width 409 height 20
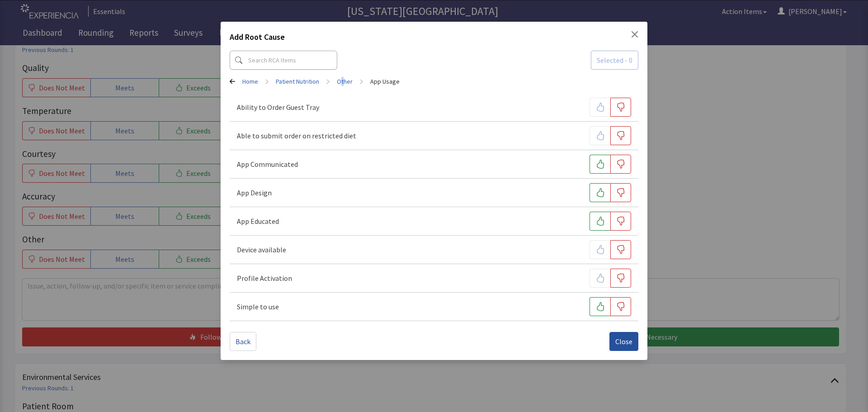
click at [618, 337] on span "Close" at bounding box center [623, 341] width 17 height 11
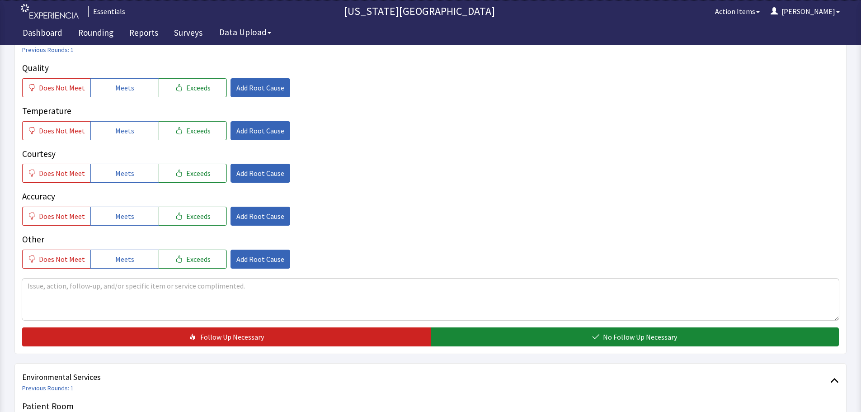
click at [405, 243] on p "Other" at bounding box center [430, 239] width 817 height 13
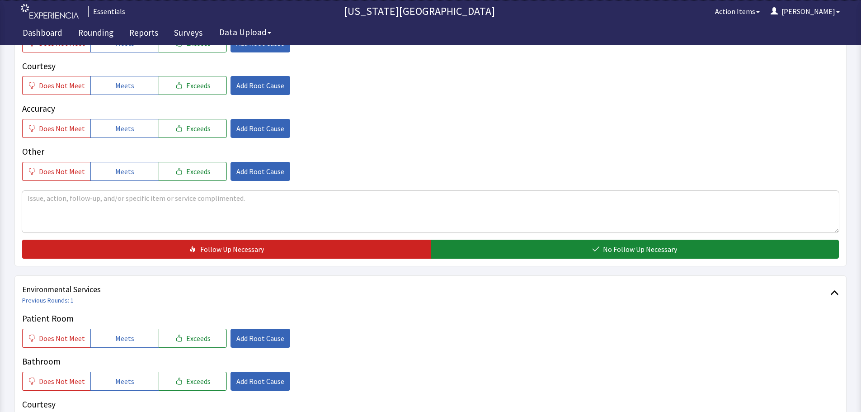
scroll to position [226, 0]
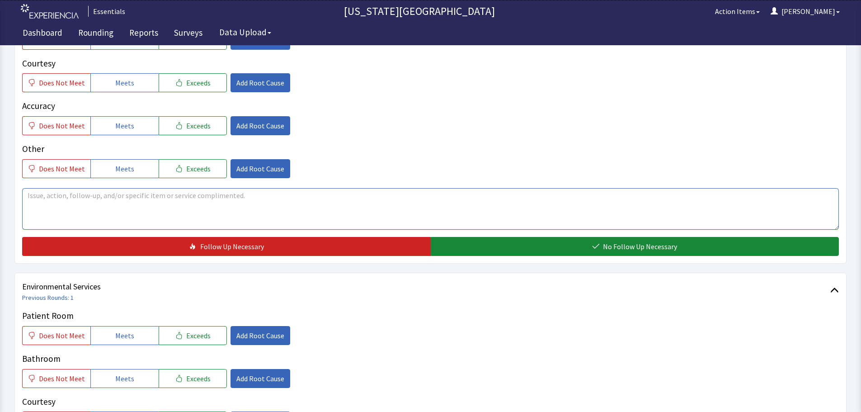
click at [349, 218] on textarea at bounding box center [430, 209] width 817 height 42
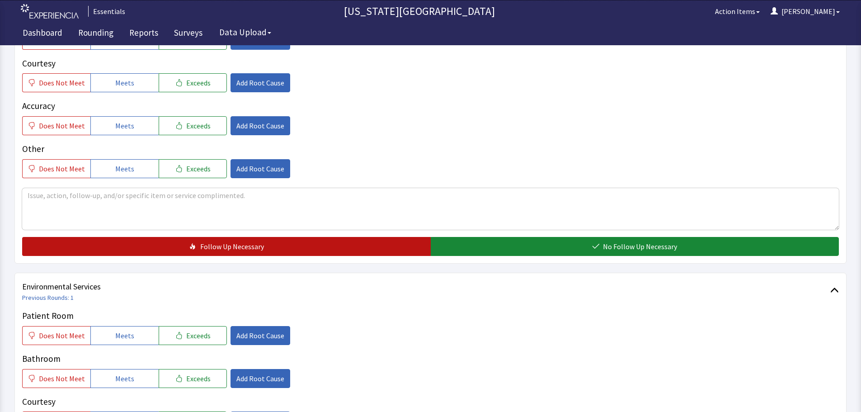
click at [377, 240] on button "Follow Up Necessary" at bounding box center [226, 246] width 409 height 19
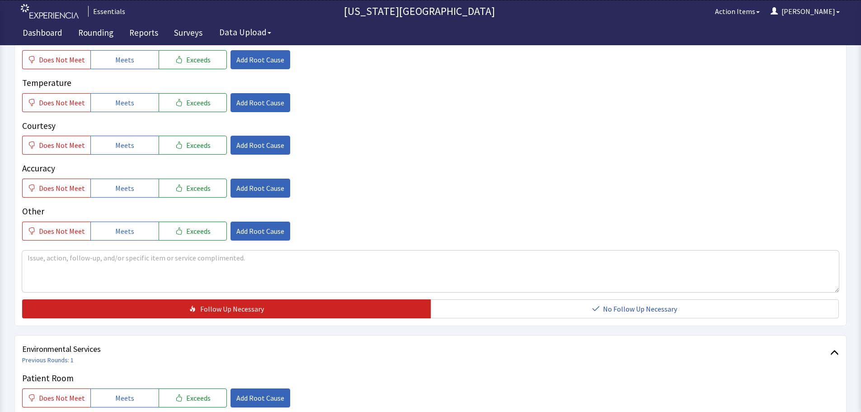
scroll to position [90, 0]
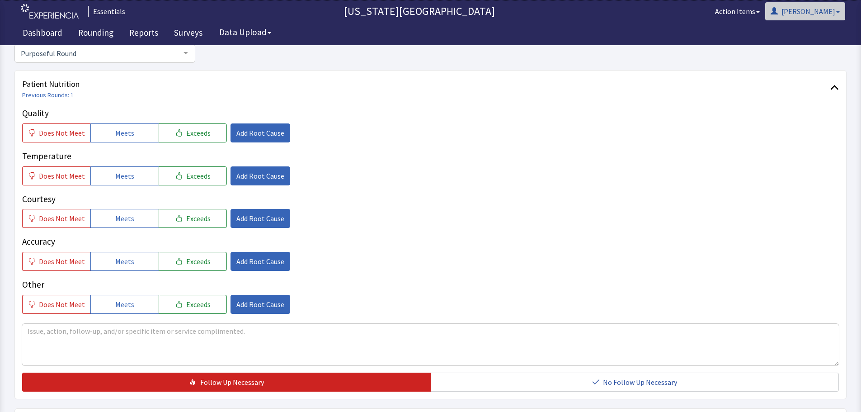
click at [829, 13] on button "[PERSON_NAME]" at bounding box center [805, 11] width 80 height 18
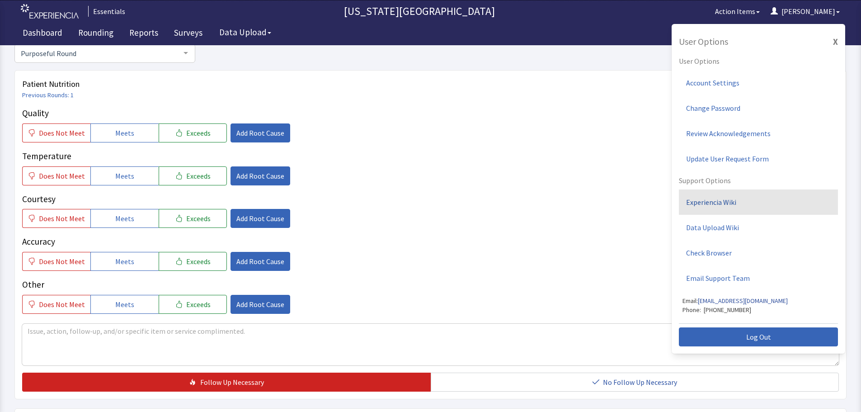
click at [712, 201] on link "Experiencia Wiki" at bounding box center [758, 201] width 159 height 25
click at [574, 235] on div "Quality Does Not Meet Meets Exceeds Add Root Cause Temperature Does Not Meet Me…" at bounding box center [430, 210] width 817 height 207
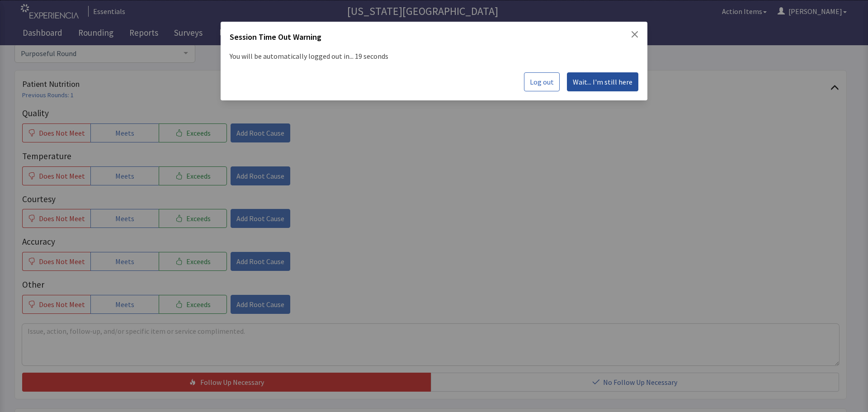
click at [625, 85] on span "Wait... I'm still here" at bounding box center [603, 81] width 60 height 11
